Goal: Information Seeking & Learning: Learn about a topic

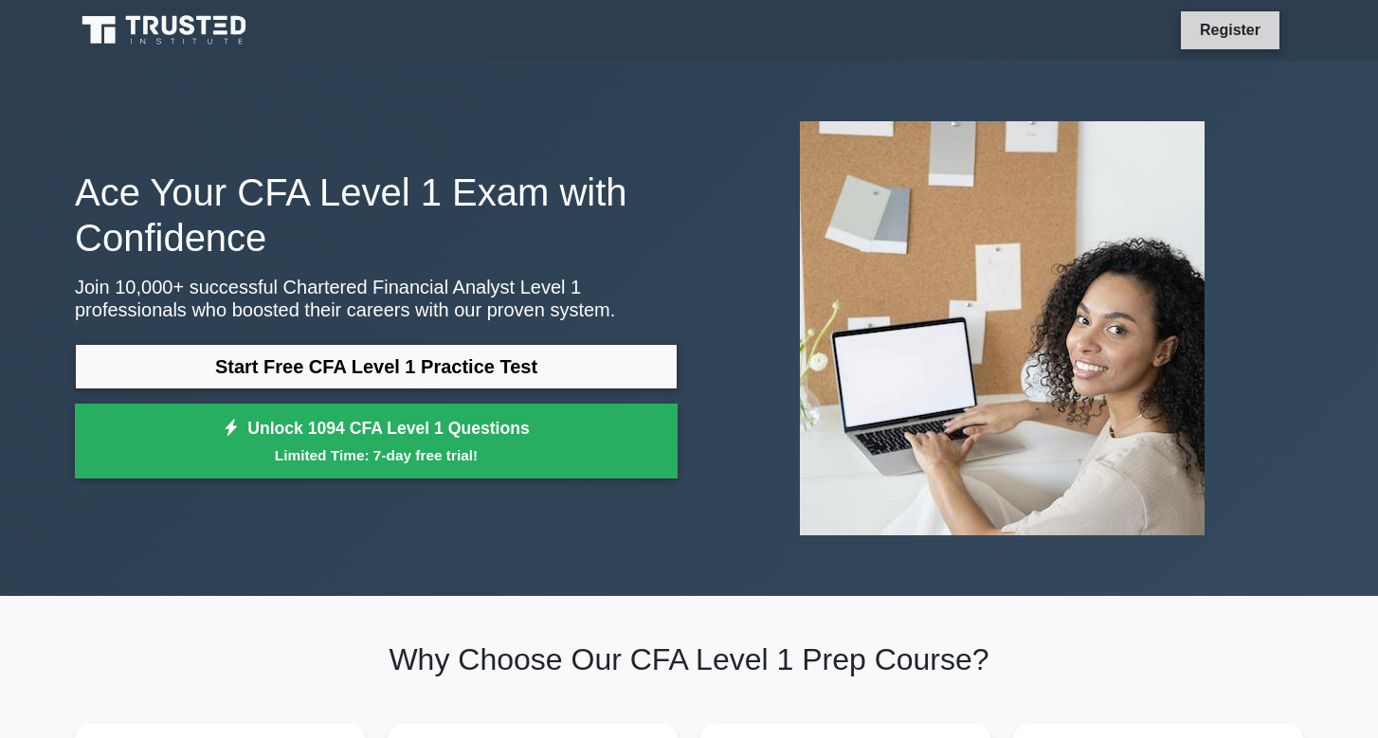
click at [1220, 40] on link "Register" at bounding box center [1229, 30] width 83 height 24
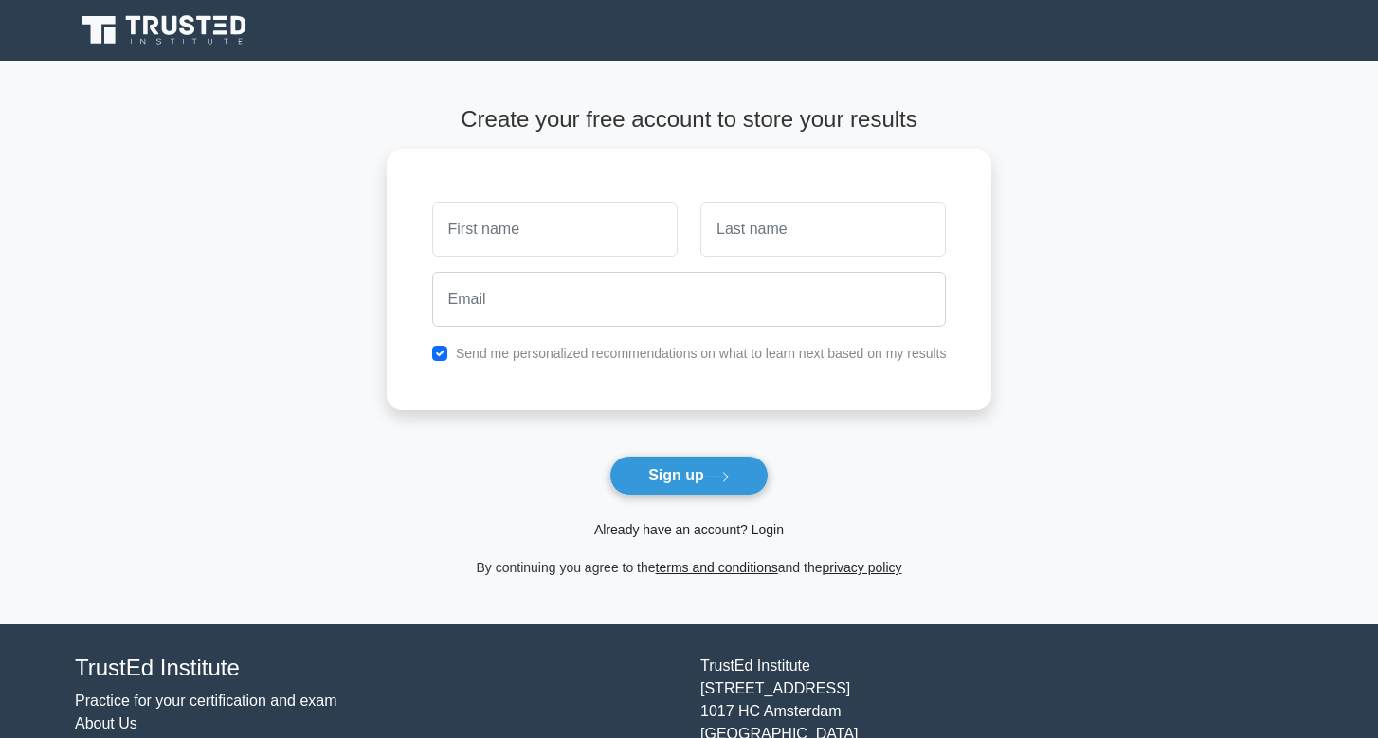
click at [764, 532] on link "Already have an account? Login" at bounding box center [689, 529] width 190 height 15
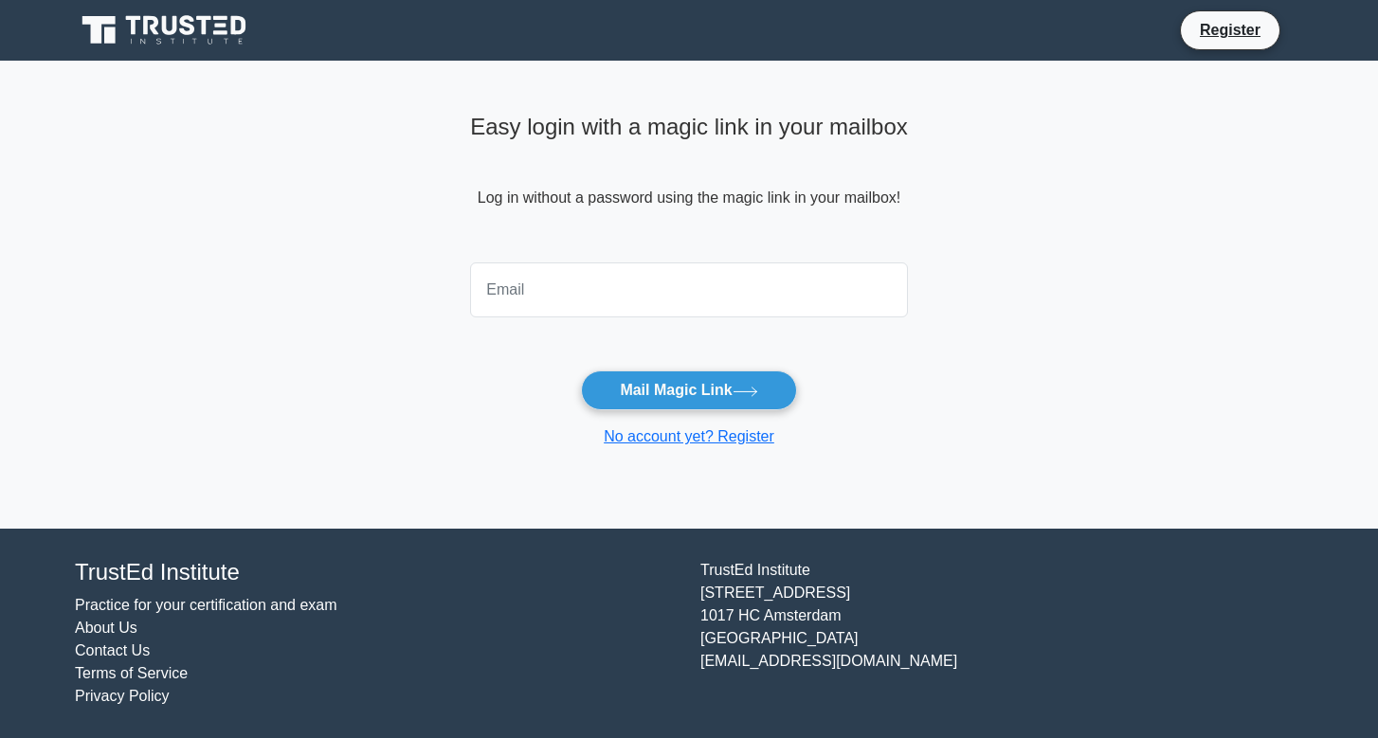
click at [711, 282] on input "email" at bounding box center [689, 289] width 438 height 55
type input "riddhimasachdeva09@gmail.com"
click at [688, 389] on button "Mail Magic Link" at bounding box center [688, 391] width 215 height 40
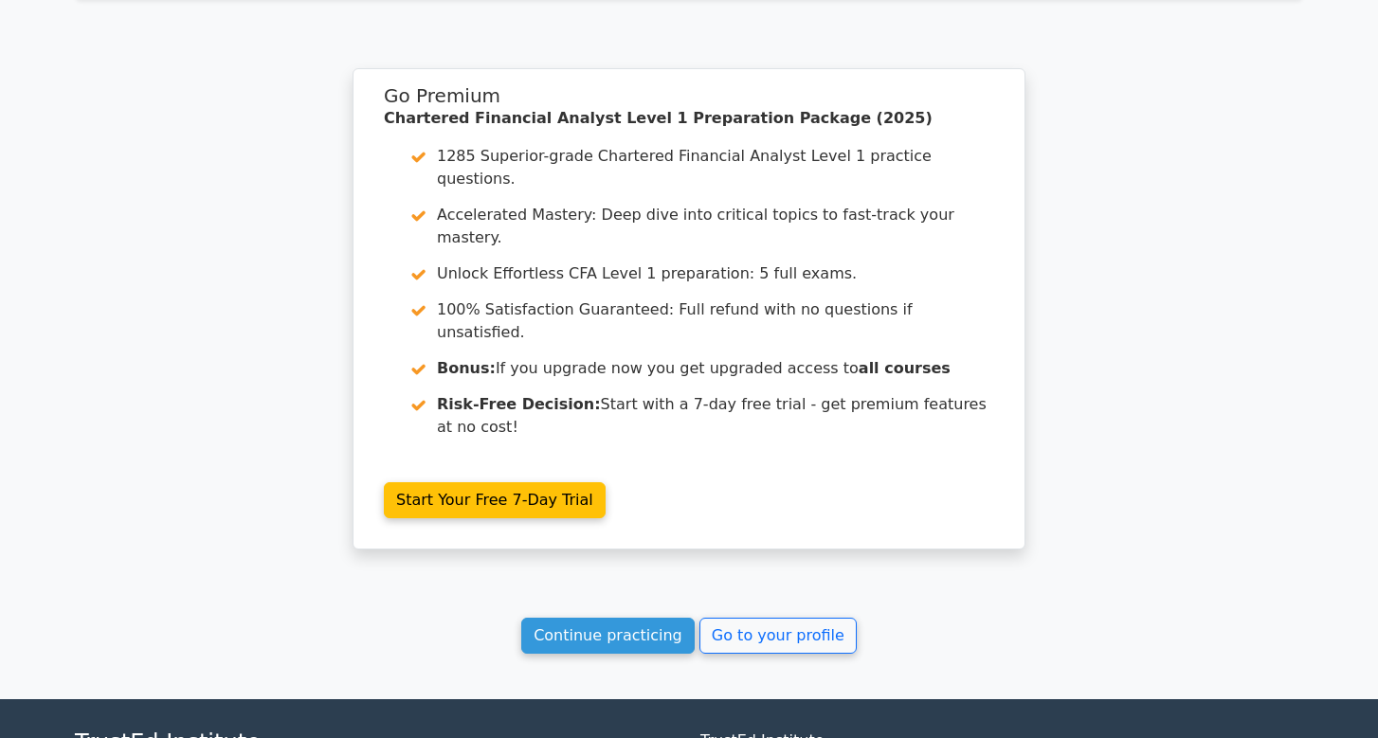
scroll to position [7702, 0]
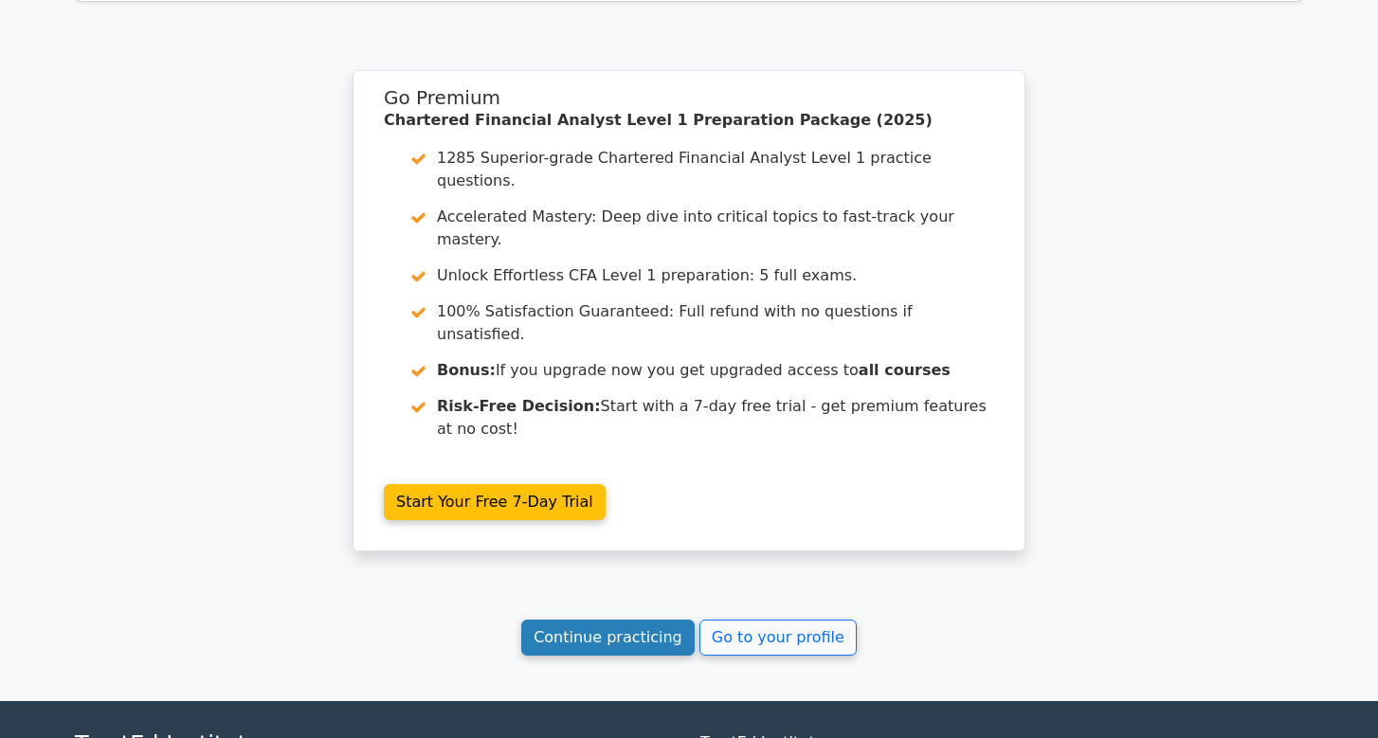
click at [653, 620] on link "Continue practicing" at bounding box center [607, 638] width 173 height 36
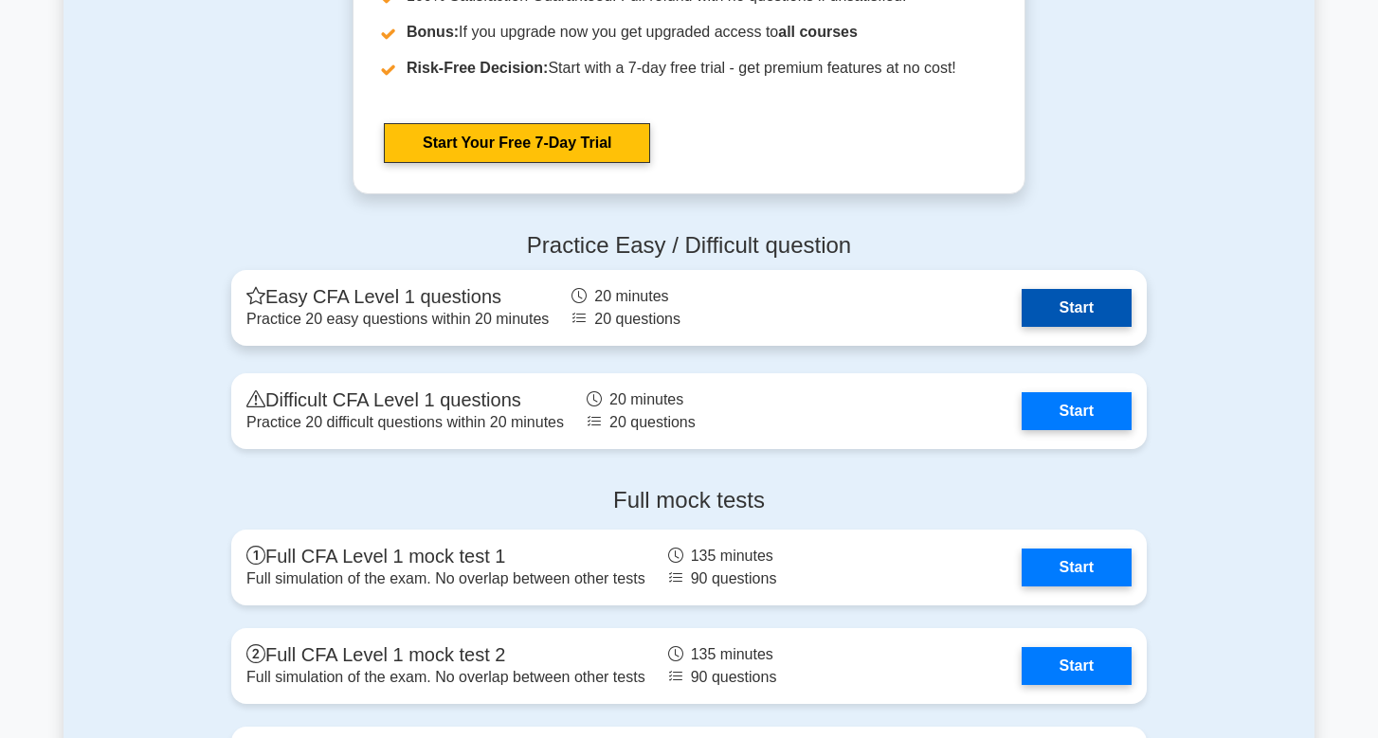
scroll to position [2902, 0]
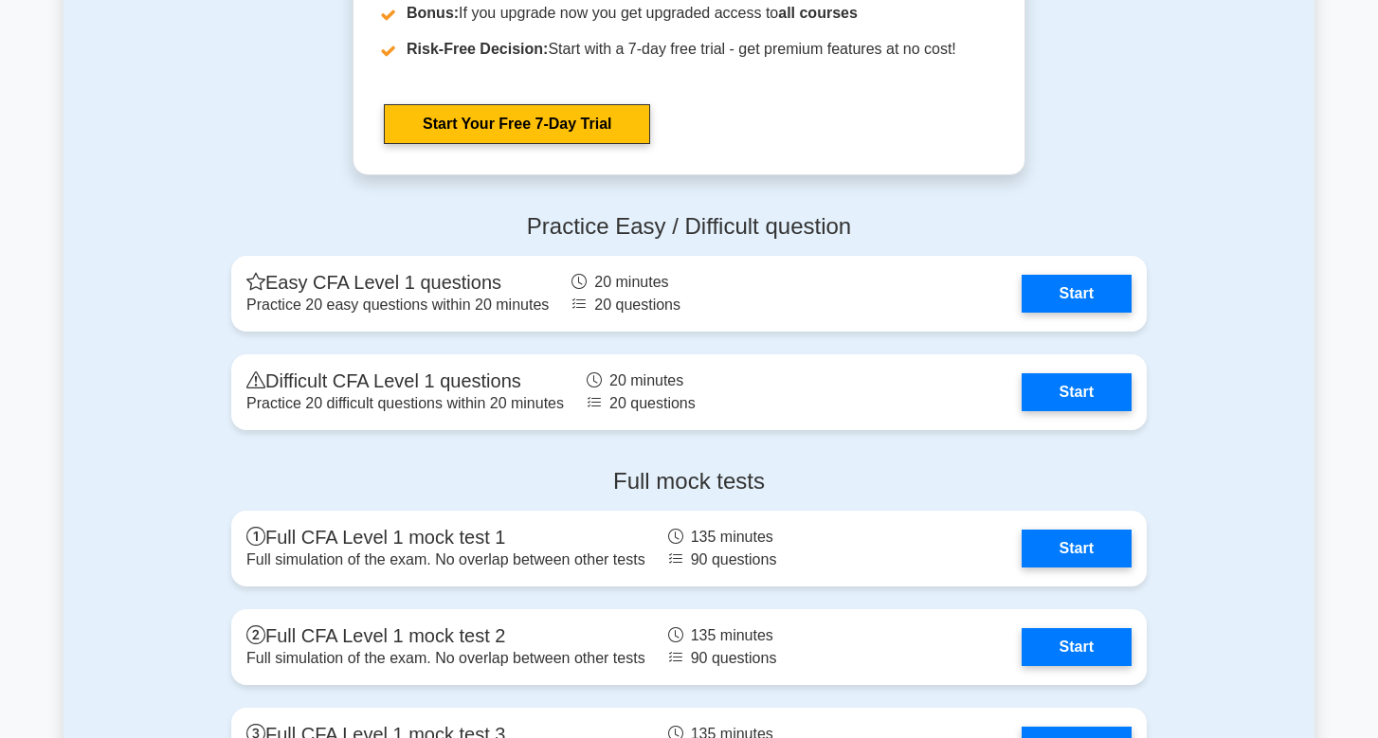
click at [1022, 313] on link "Start" at bounding box center [1077, 294] width 110 height 38
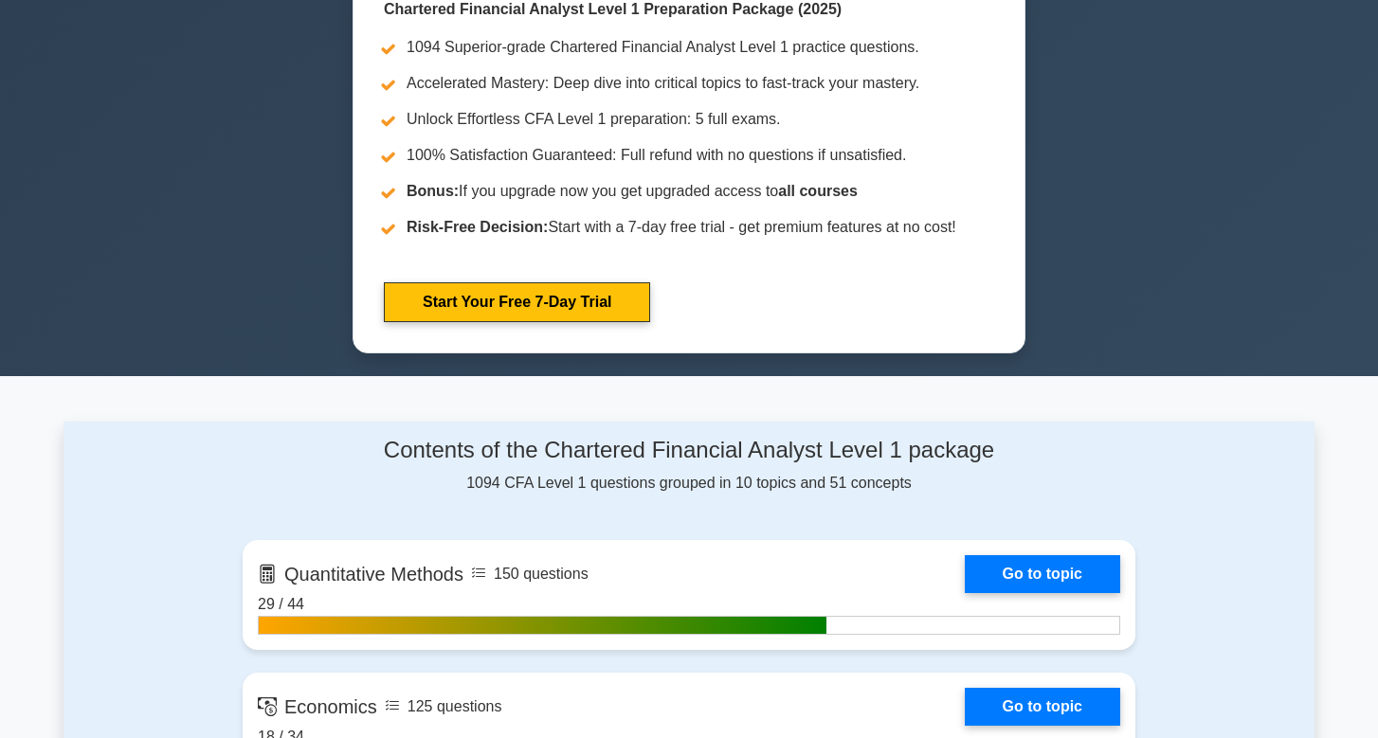
scroll to position [772, 0]
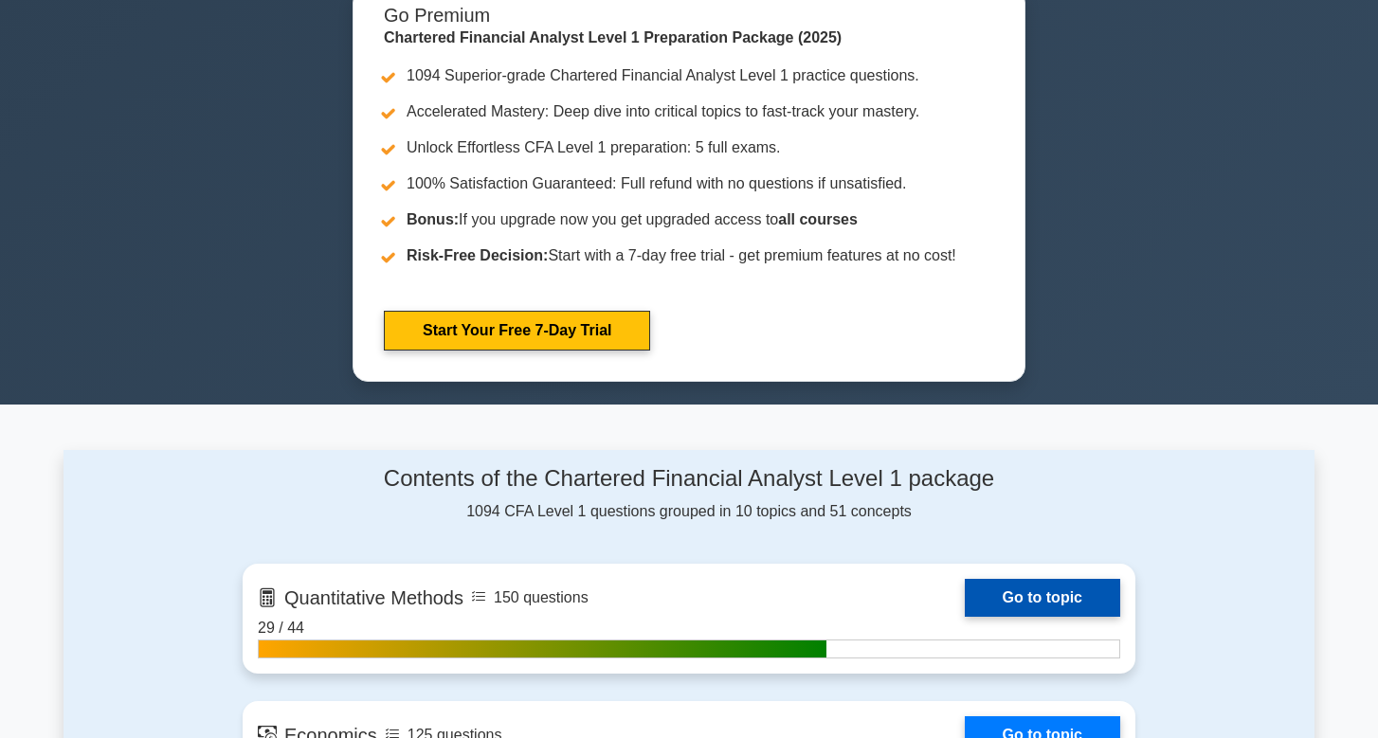
click at [1001, 594] on link "Go to topic" at bounding box center [1042, 598] width 155 height 38
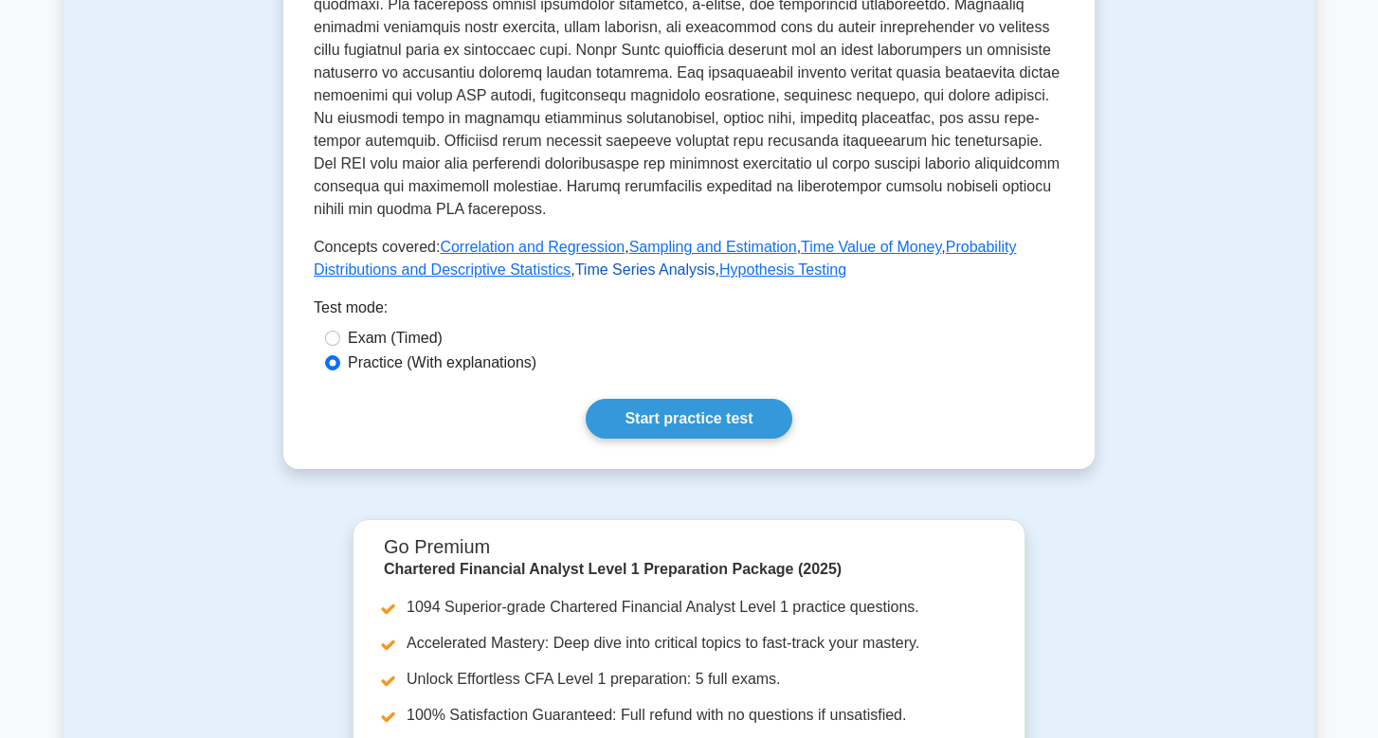
scroll to position [677, 0]
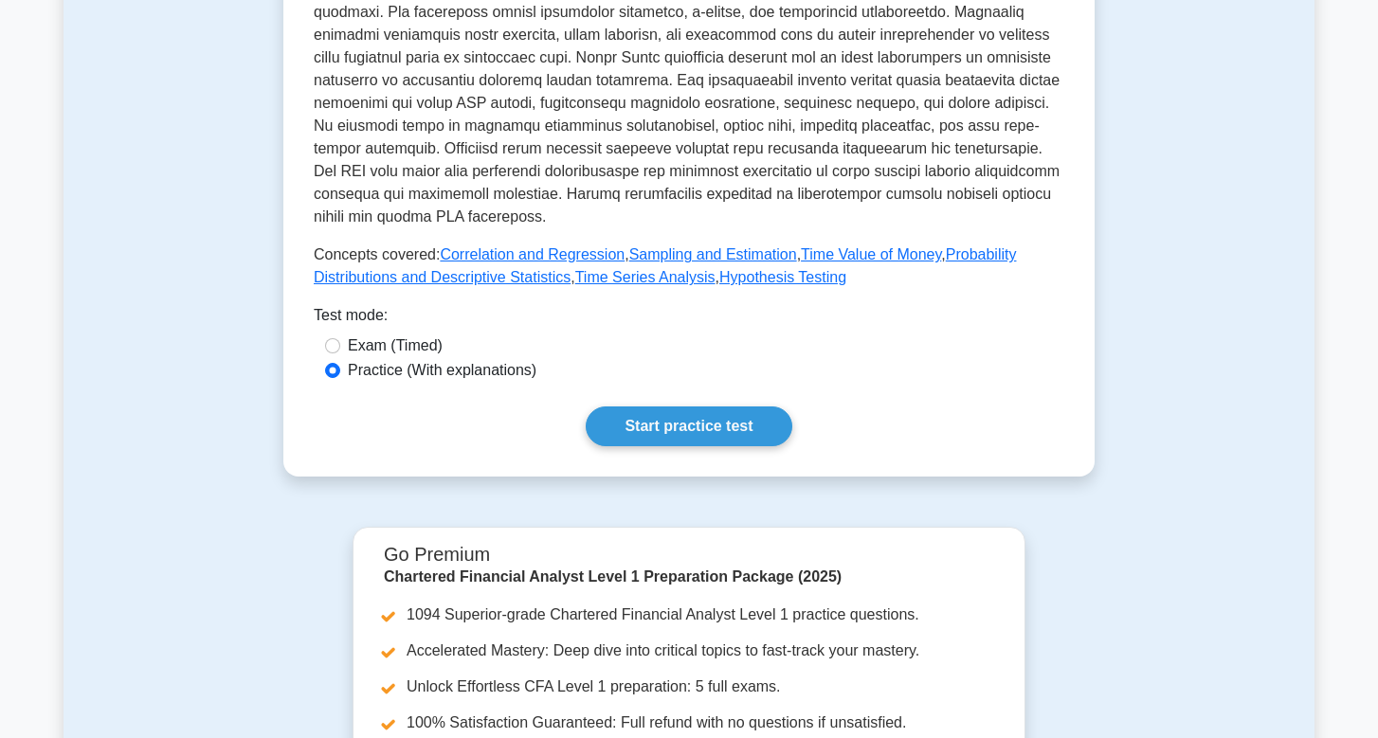
click at [397, 344] on label "Exam (Timed)" at bounding box center [395, 346] width 95 height 23
click at [340, 344] on input "Exam (Timed)" at bounding box center [332, 345] width 15 height 15
radio input "true"
click at [707, 429] on link "Start practice test" at bounding box center [689, 427] width 206 height 40
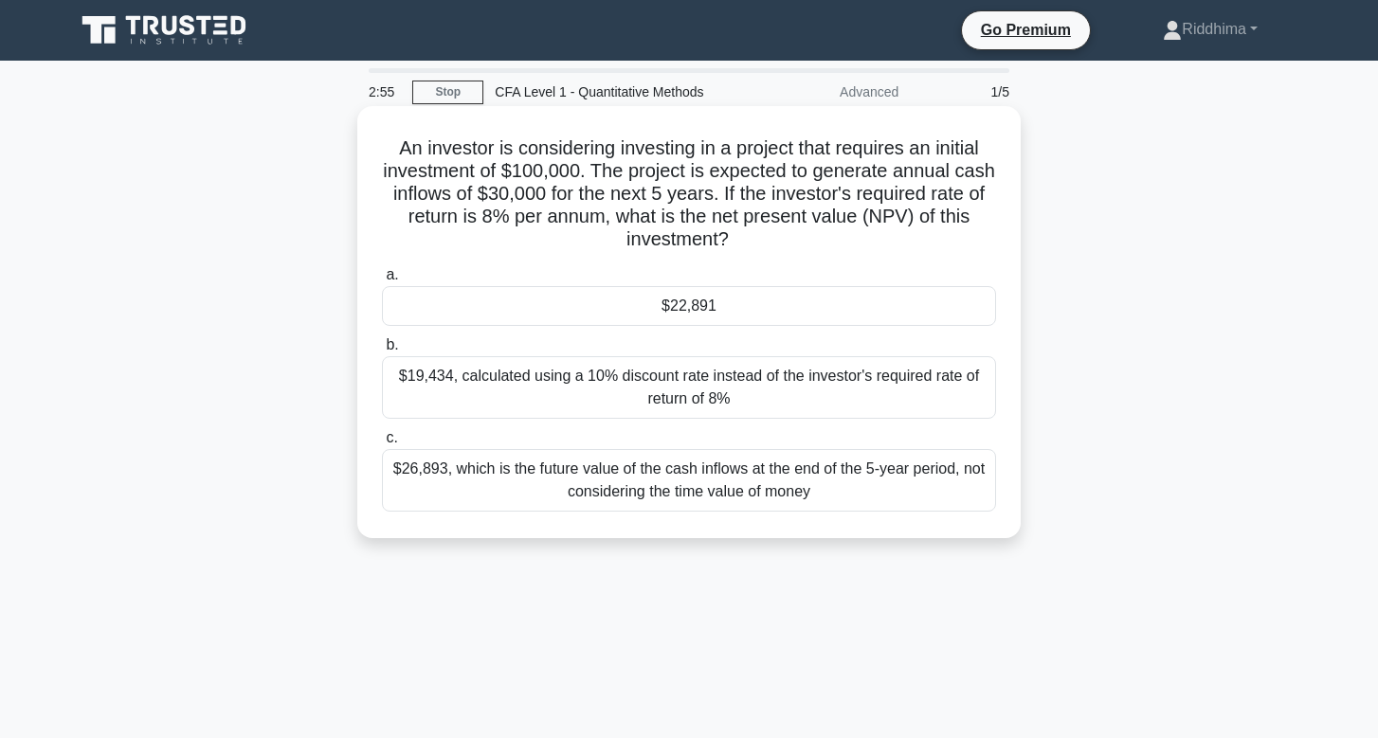
click at [745, 308] on div "$22,891" at bounding box center [689, 306] width 614 height 40
click at [382, 281] on input "a. $22,891" at bounding box center [382, 275] width 0 height 12
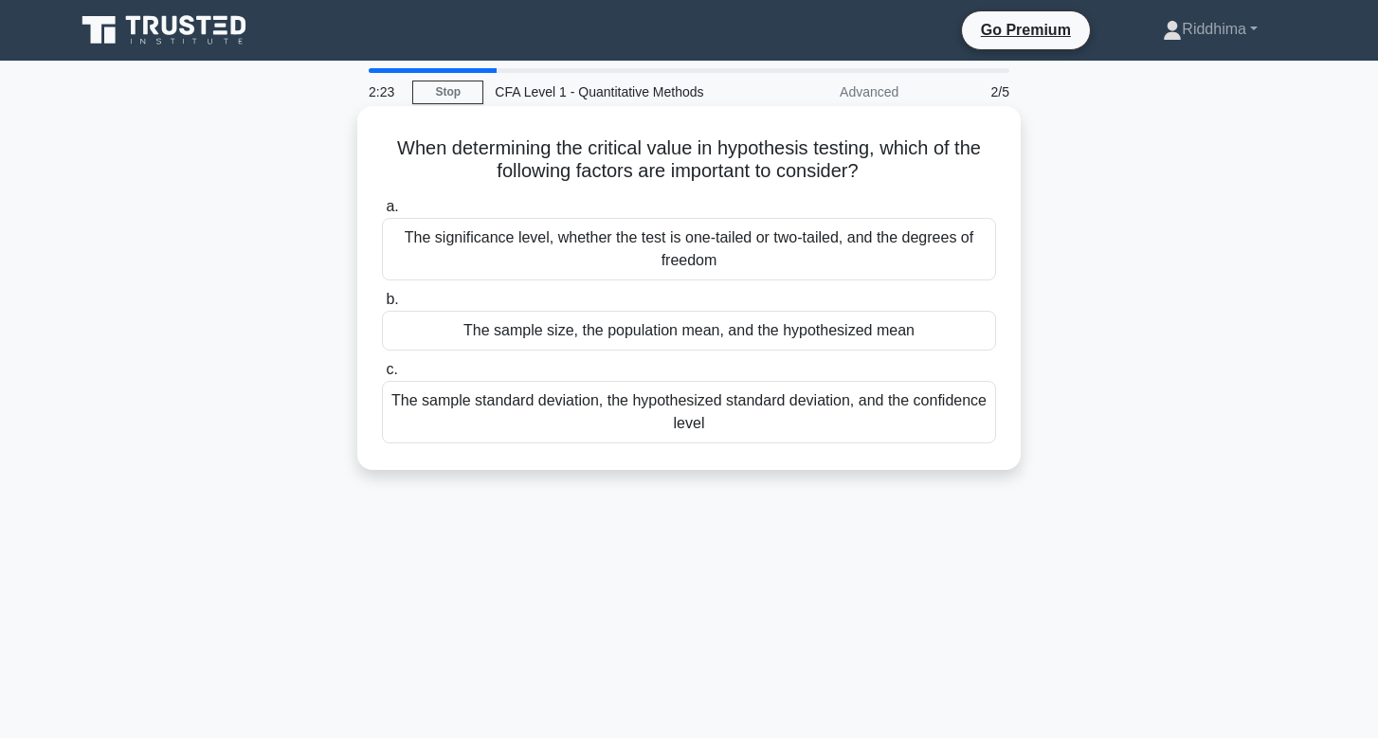
click at [763, 257] on div "The significance level, whether the test is one-tailed or two-tailed, and the d…" at bounding box center [689, 249] width 614 height 63
click at [382, 213] on input "a. The significance level, whether the test is one-tailed or two-tailed, and th…" at bounding box center [382, 207] width 0 height 12
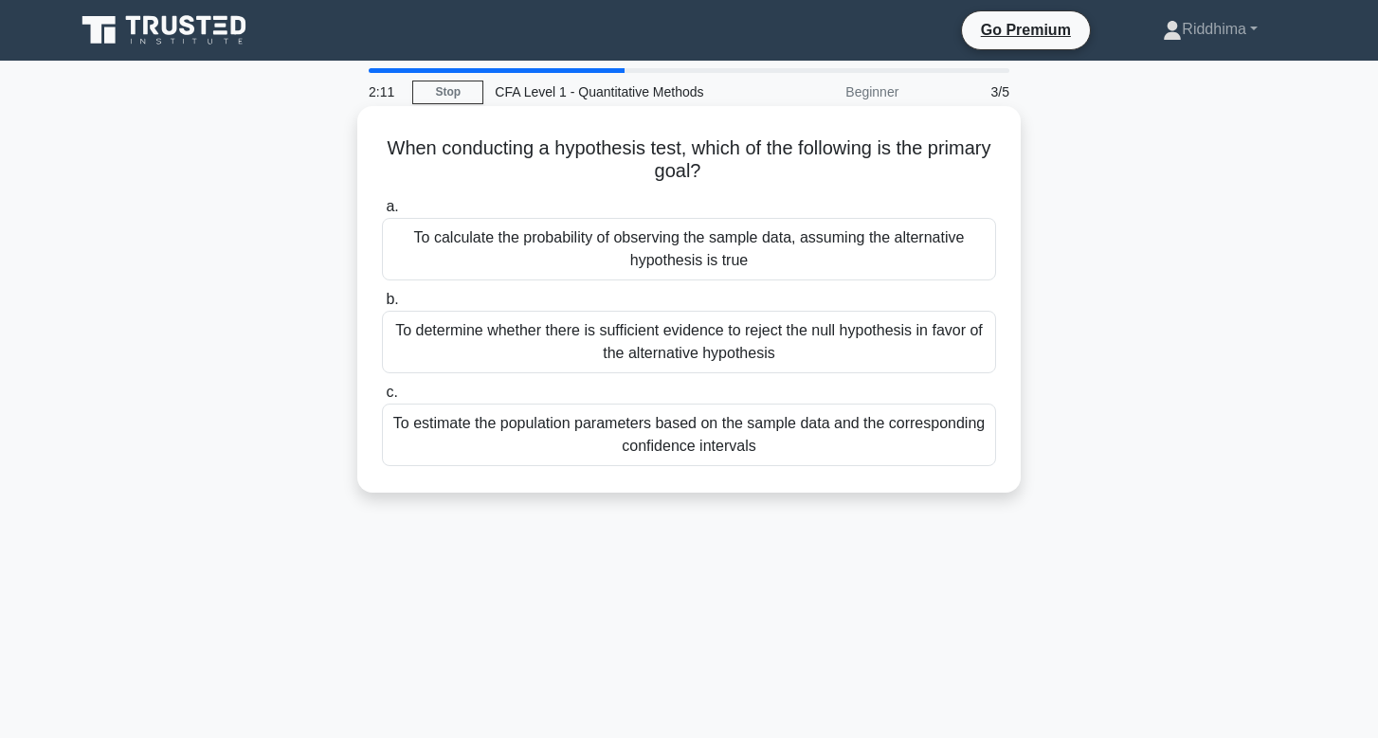
click at [912, 358] on div "To determine whether there is sufficient evidence to reject the null hypothesis…" at bounding box center [689, 342] width 614 height 63
click at [382, 306] on input "b. To determine whether there is sufficient evidence to reject the null hypothe…" at bounding box center [382, 300] width 0 height 12
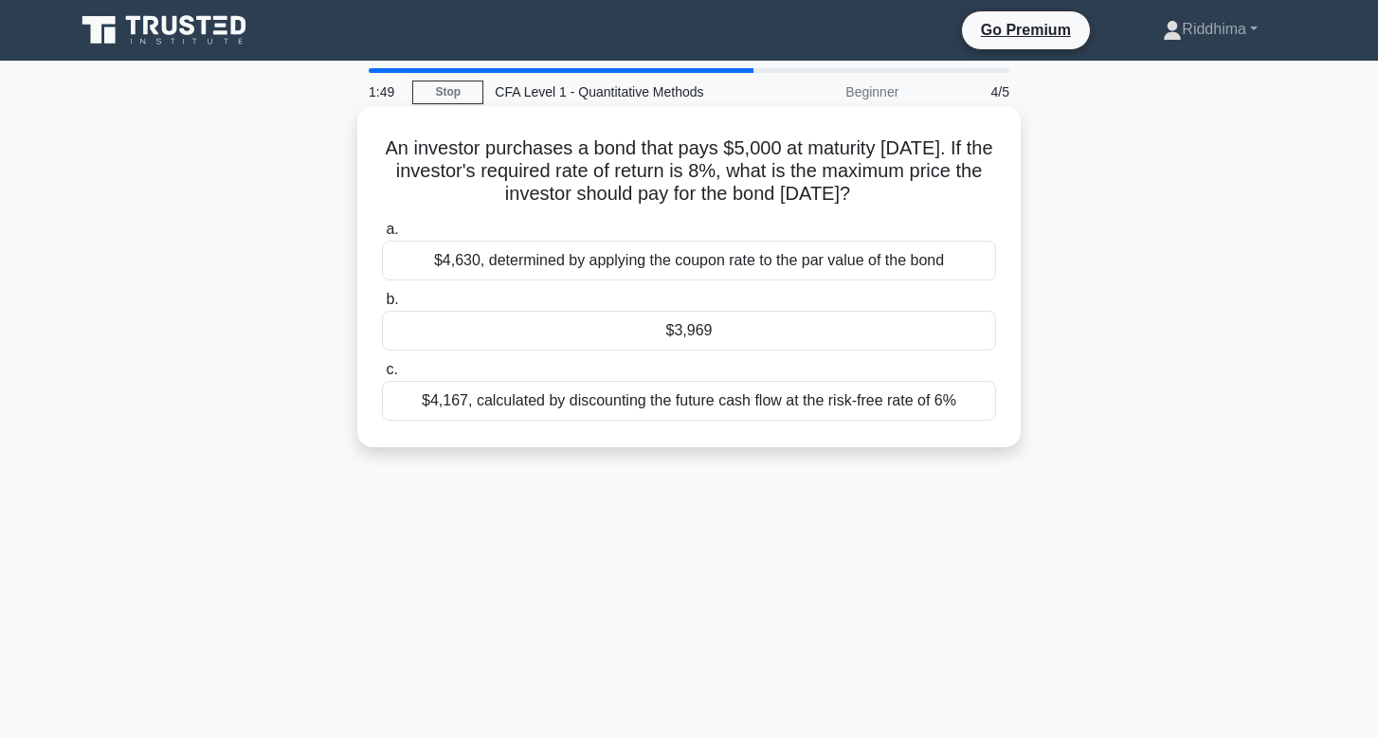
click at [835, 332] on div "$3,969" at bounding box center [689, 331] width 614 height 40
click at [382, 306] on input "b. $3,969" at bounding box center [382, 300] width 0 height 12
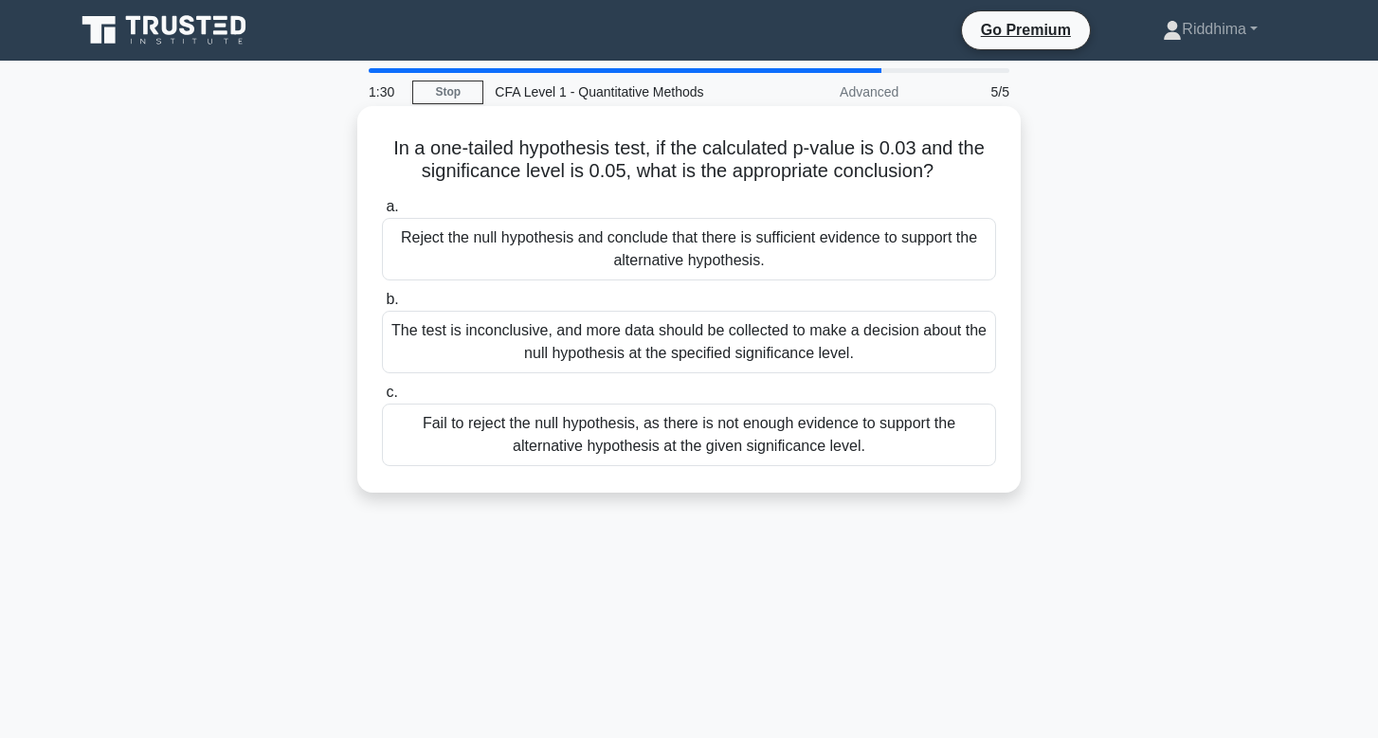
click at [814, 446] on div "Fail to reject the null hypothesis, as there is not enough evidence to support …" at bounding box center [689, 435] width 614 height 63
click at [382, 399] on input "c. Fail to reject the null hypothesis, as there is not enough evidence to suppo…" at bounding box center [382, 393] width 0 height 12
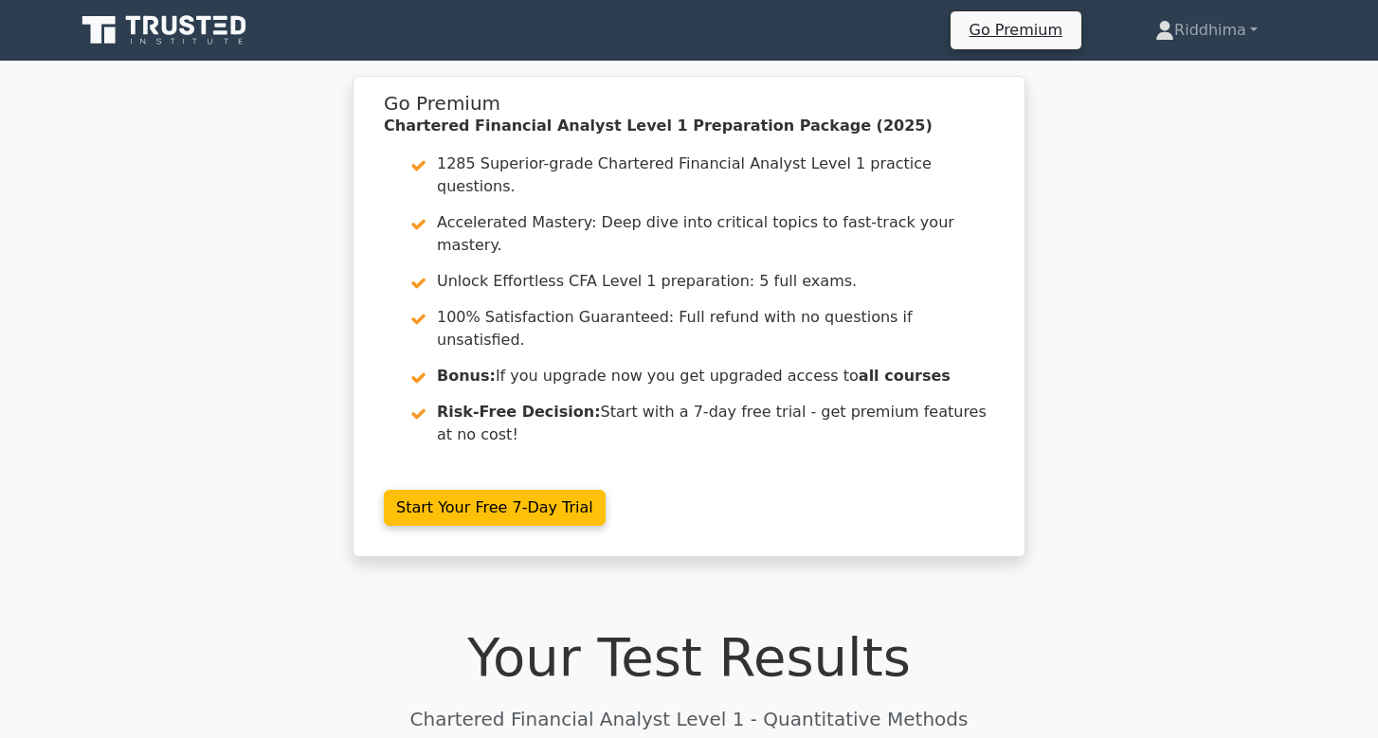
click at [606, 490] on link "Start Your Free 7-Day Trial" at bounding box center [495, 508] width 222 height 36
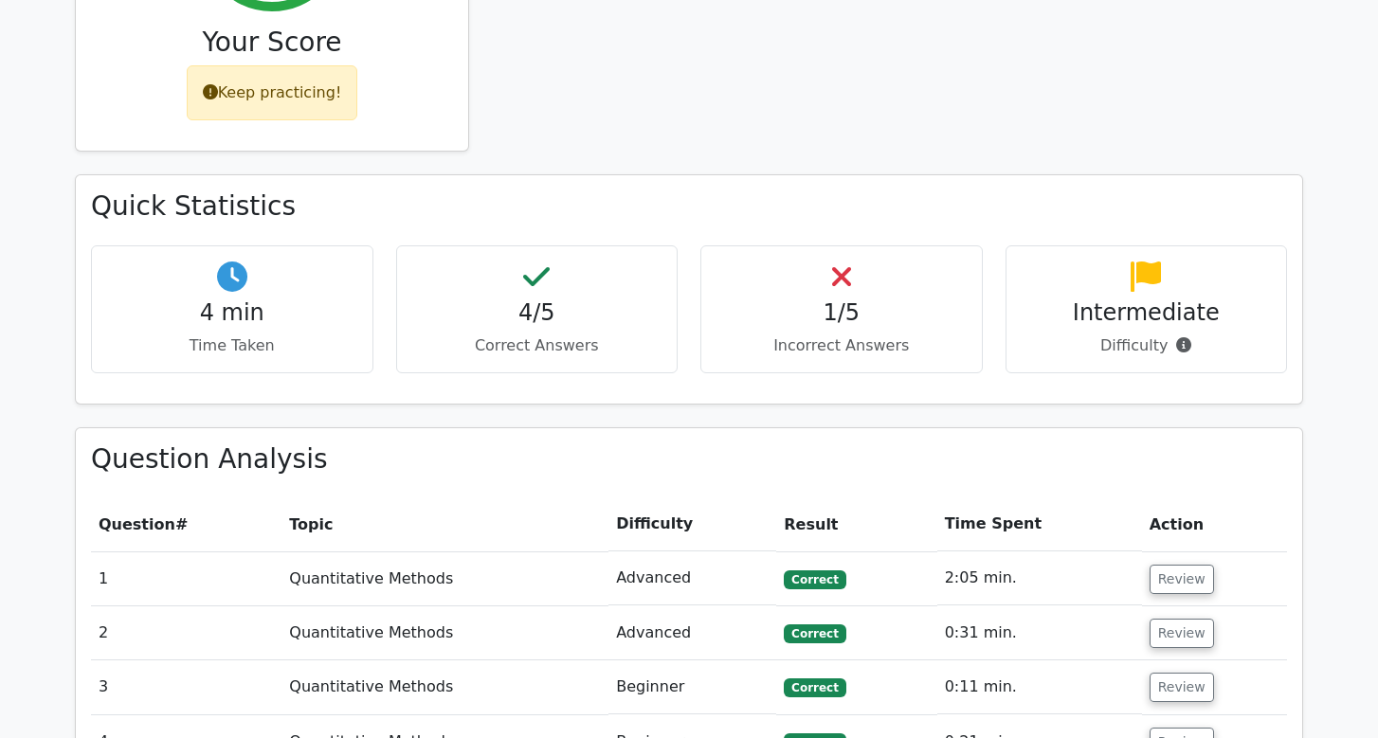
scroll to position [939, 0]
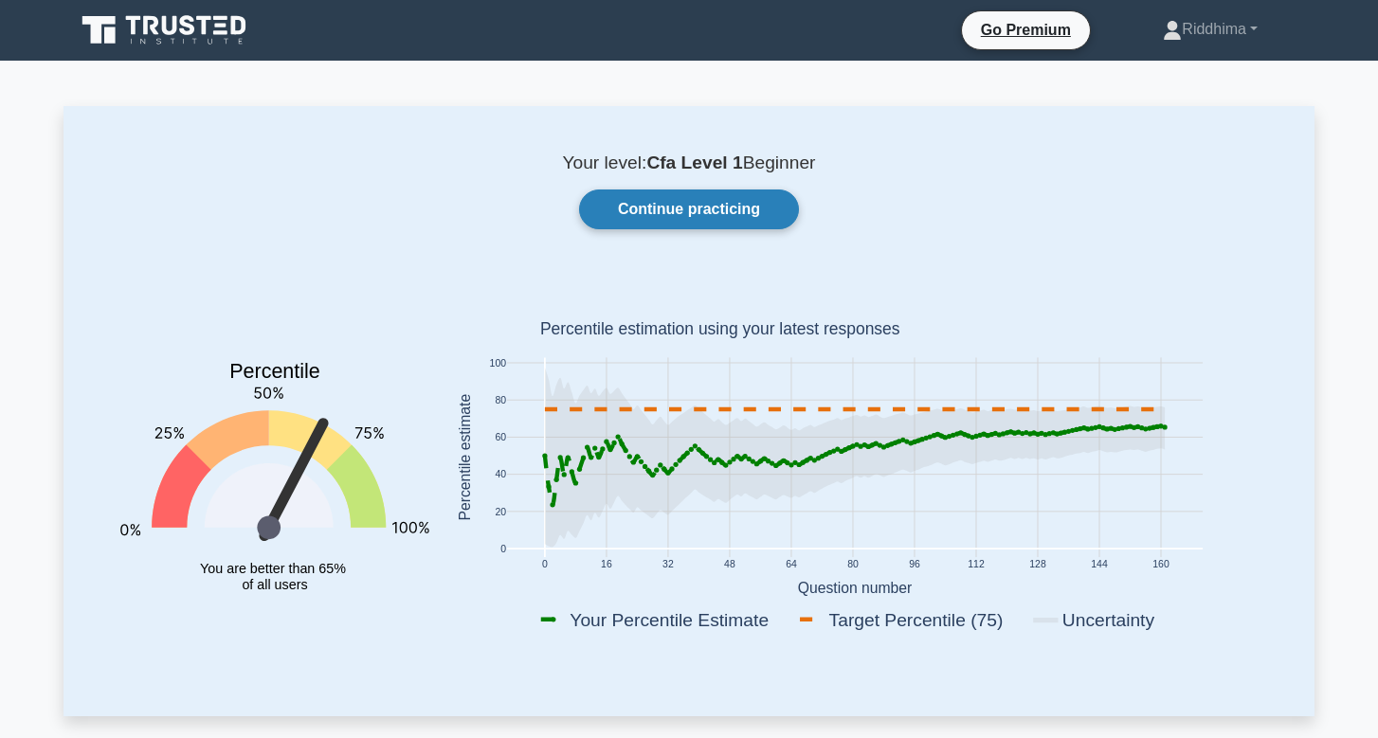
click at [713, 209] on link "Continue practicing" at bounding box center [689, 210] width 220 height 40
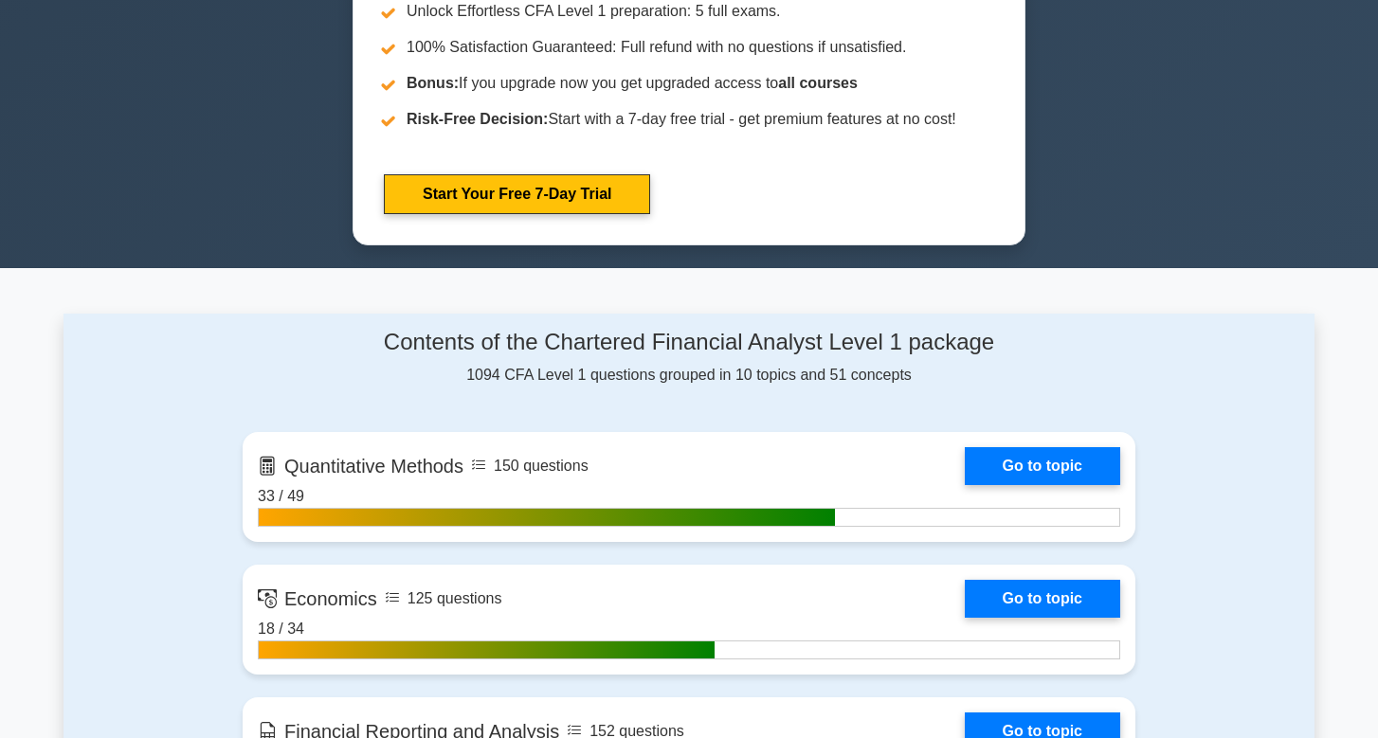
scroll to position [907, 0]
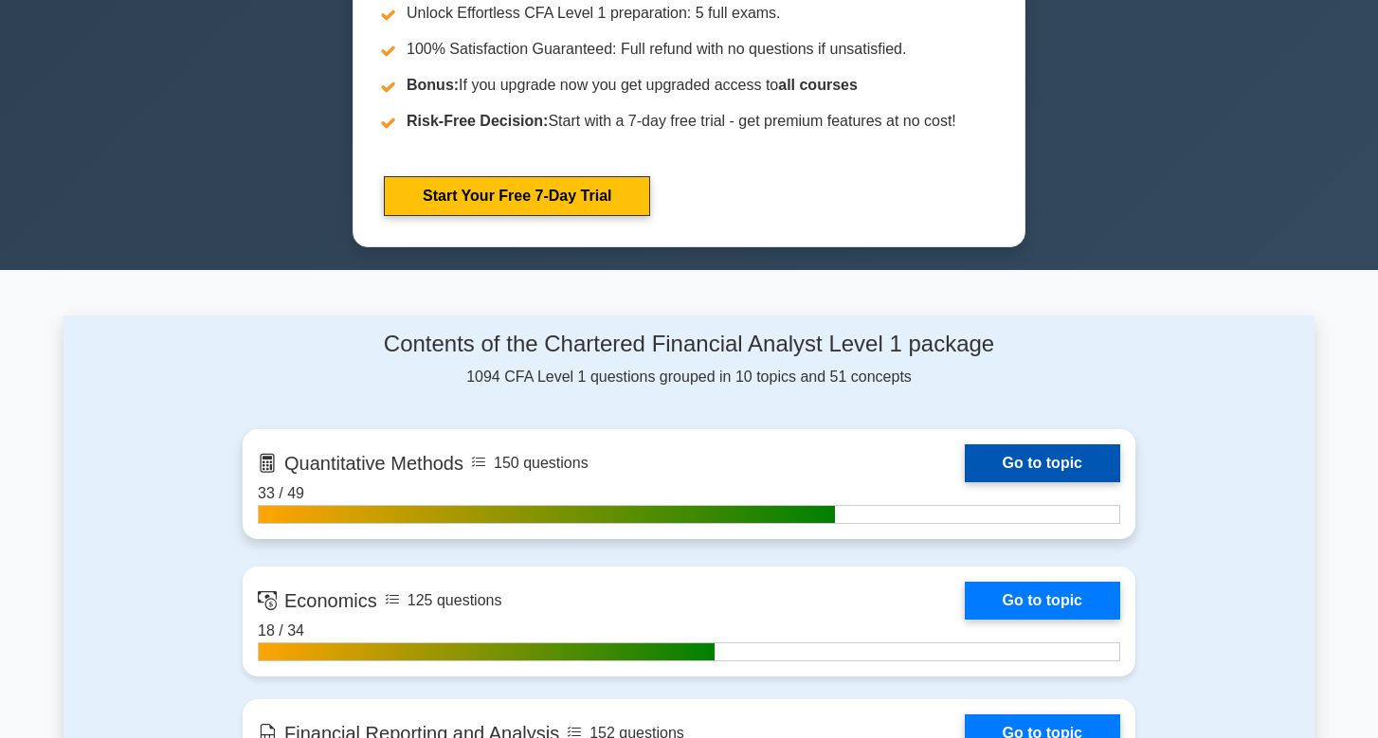
click at [965, 459] on link "Go to topic" at bounding box center [1042, 463] width 155 height 38
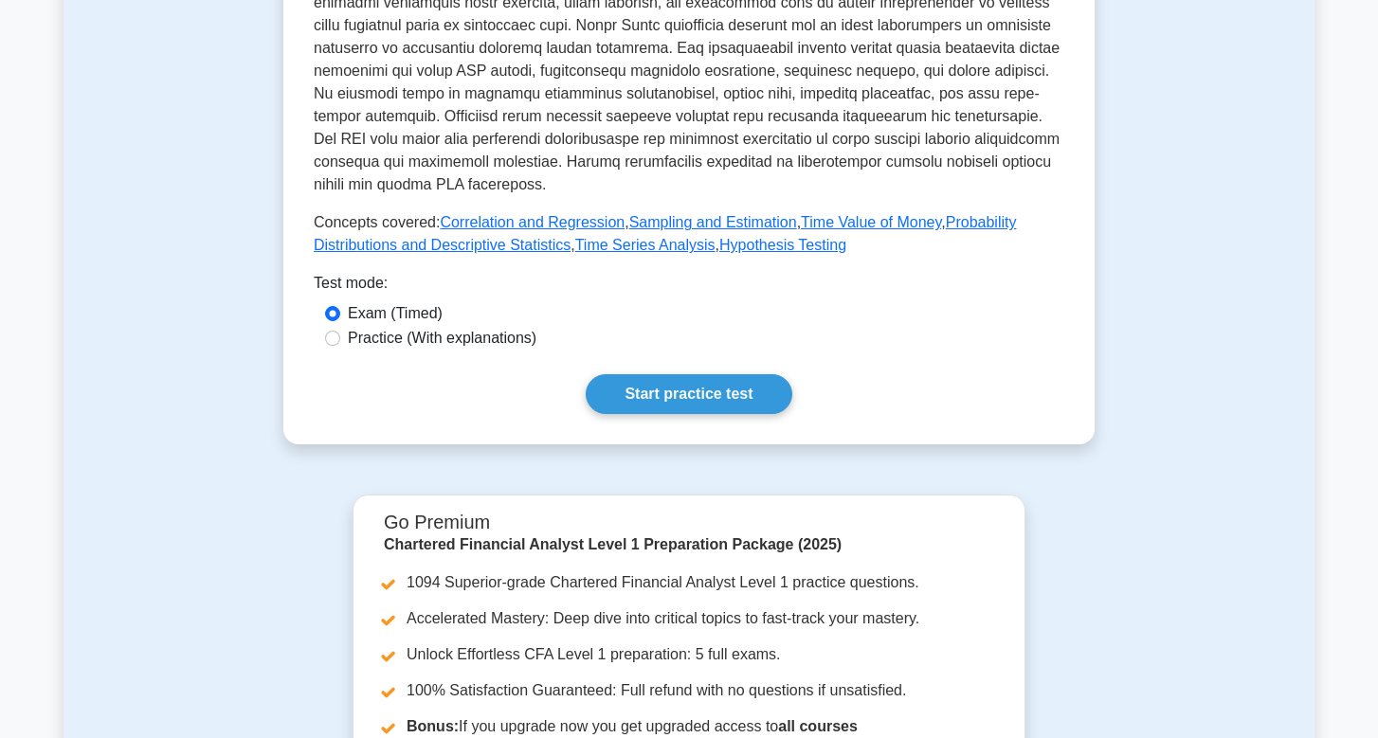
scroll to position [710, 0]
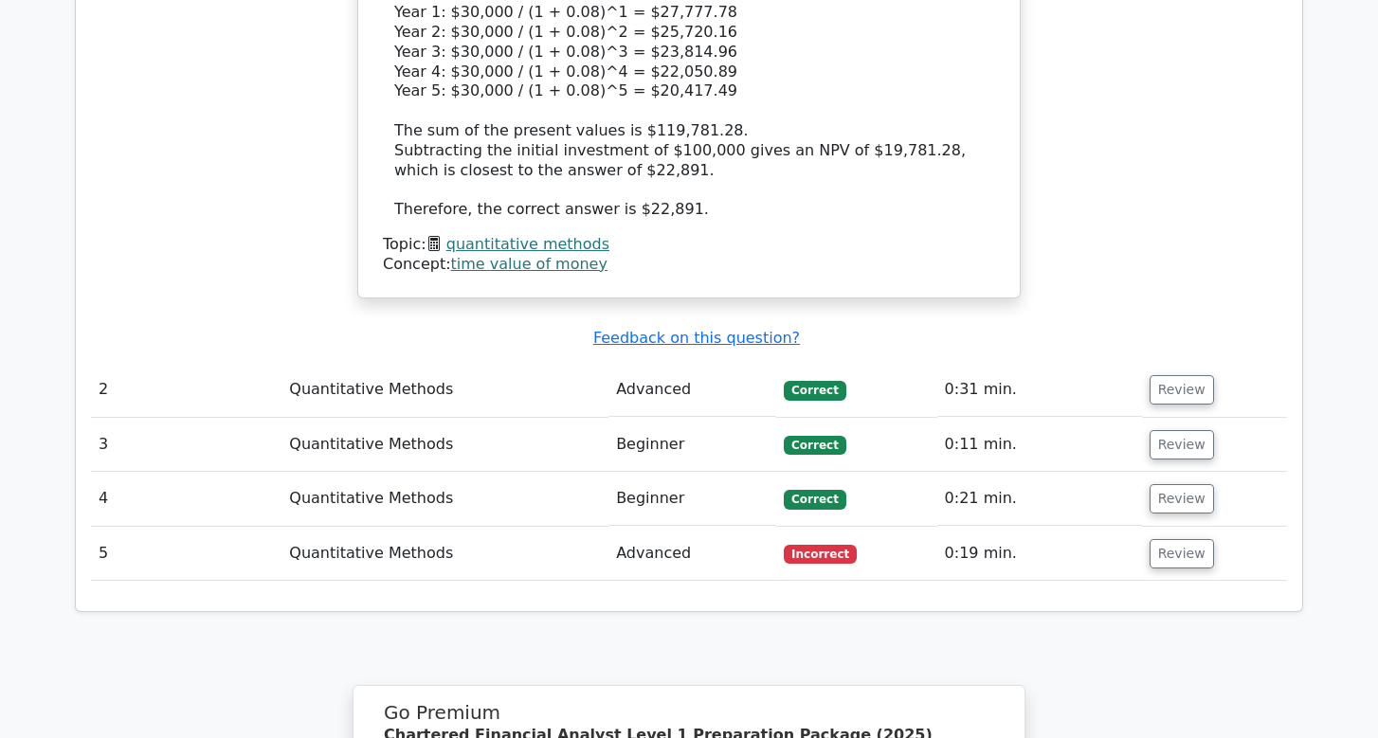
scroll to position [2122, 0]
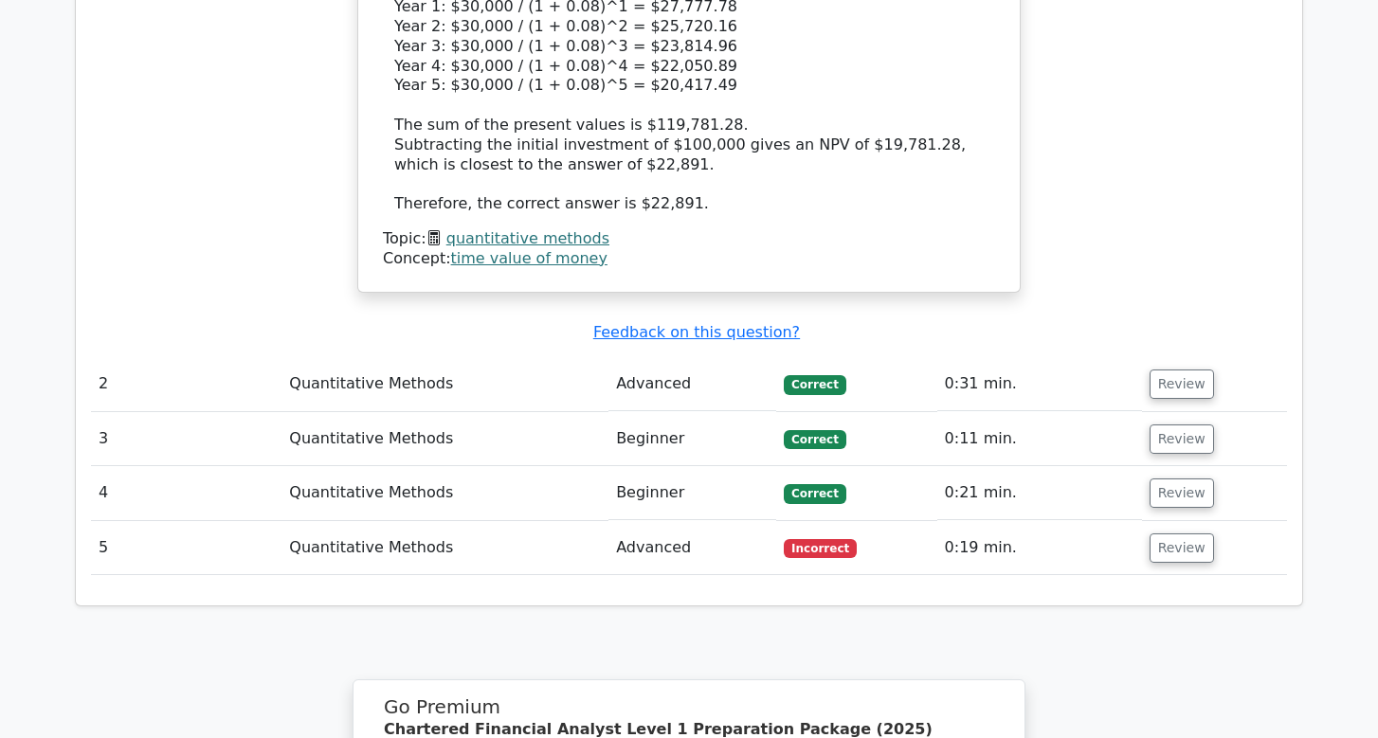
click at [733, 521] on td "Advanced" at bounding box center [692, 548] width 168 height 54
click at [1175, 534] on button "Review" at bounding box center [1181, 548] width 64 height 29
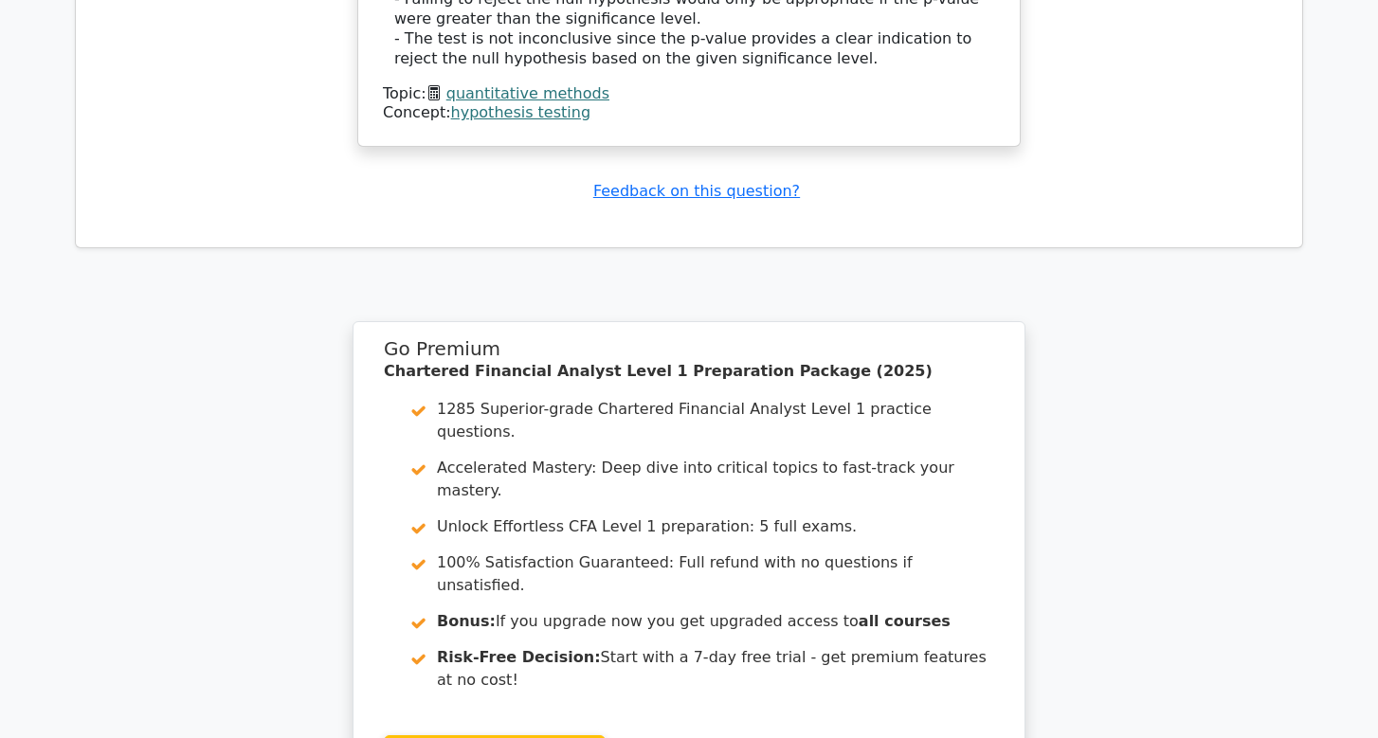
scroll to position [3458, 0]
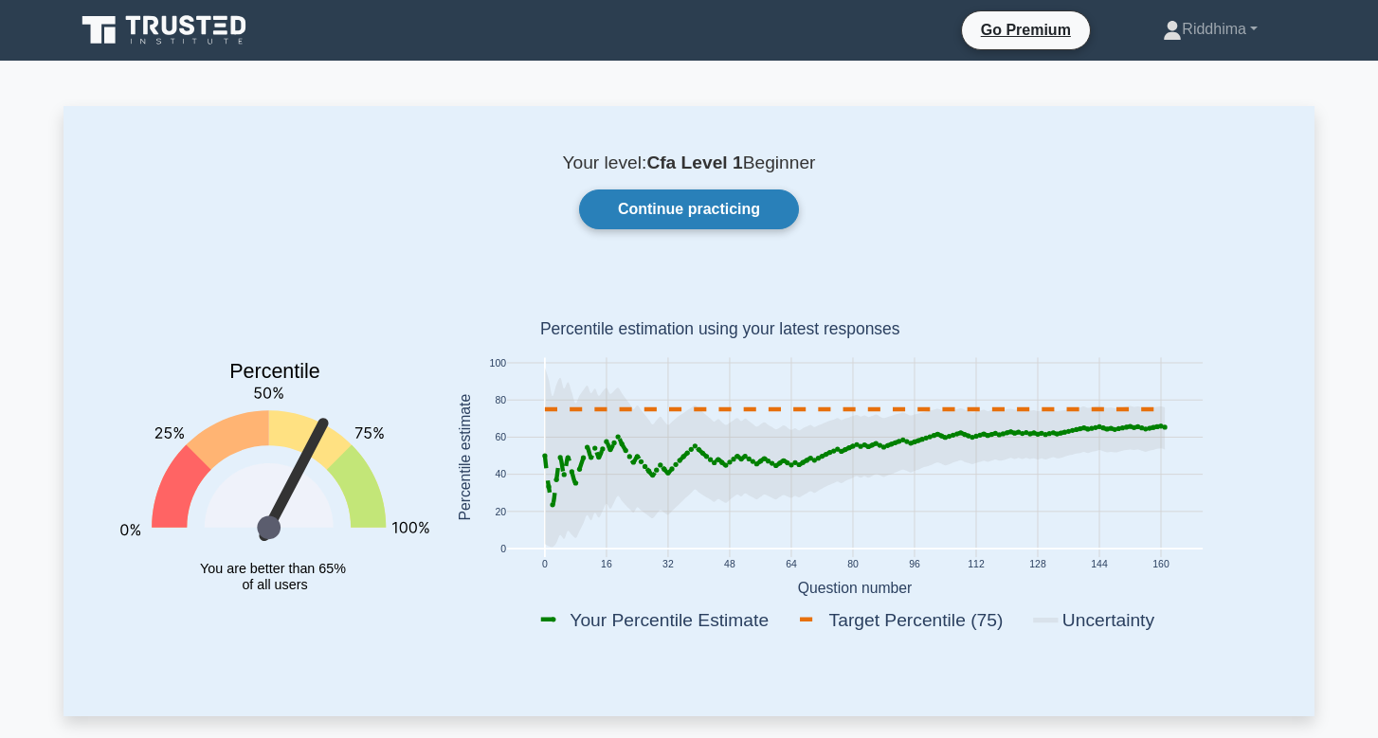
click at [713, 226] on link "Continue practicing" at bounding box center [689, 210] width 220 height 40
